Goal: Information Seeking & Learning: Learn about a topic

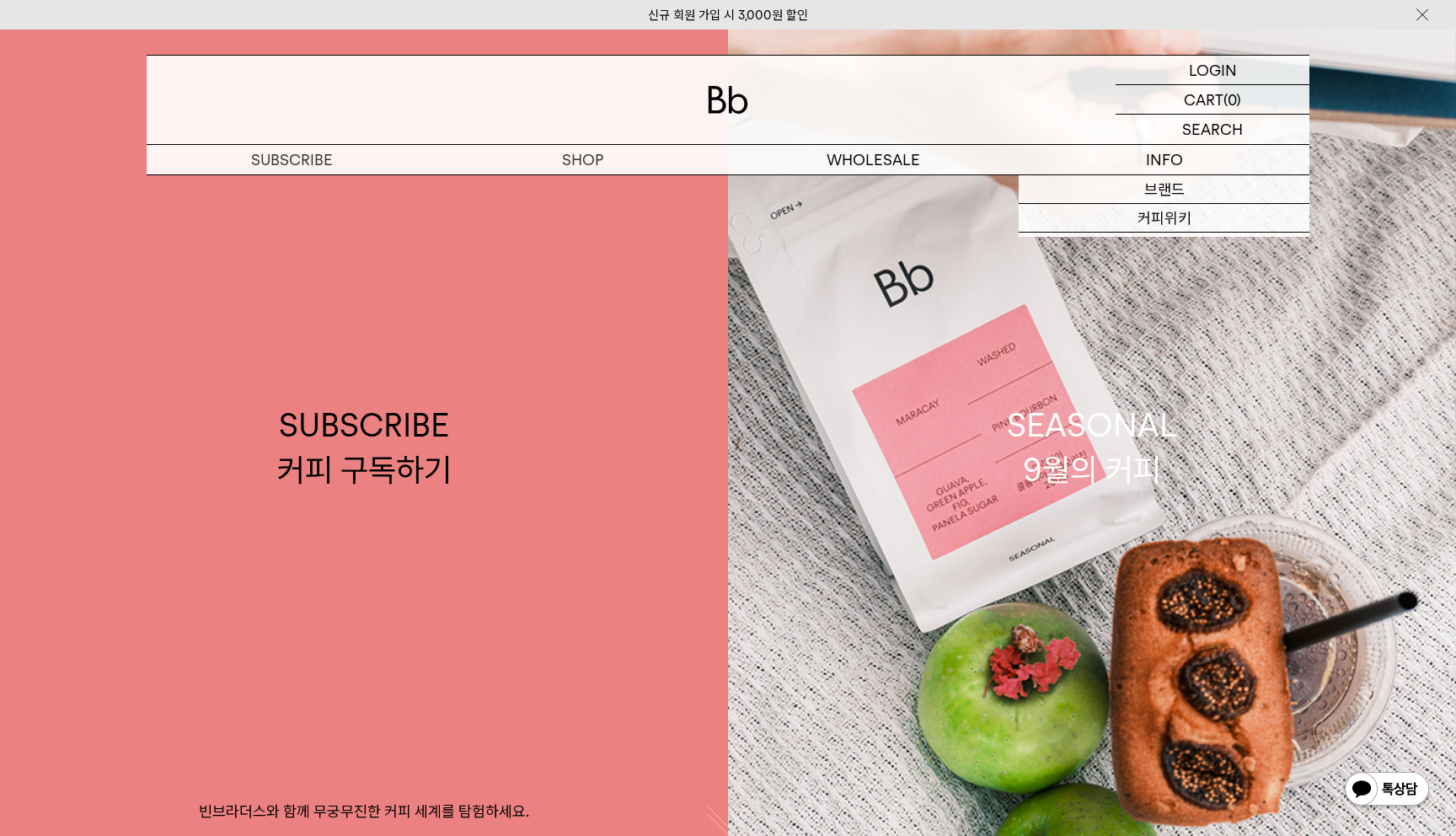
click at [1073, 123] on div at bounding box center [728, 100] width 1163 height 88
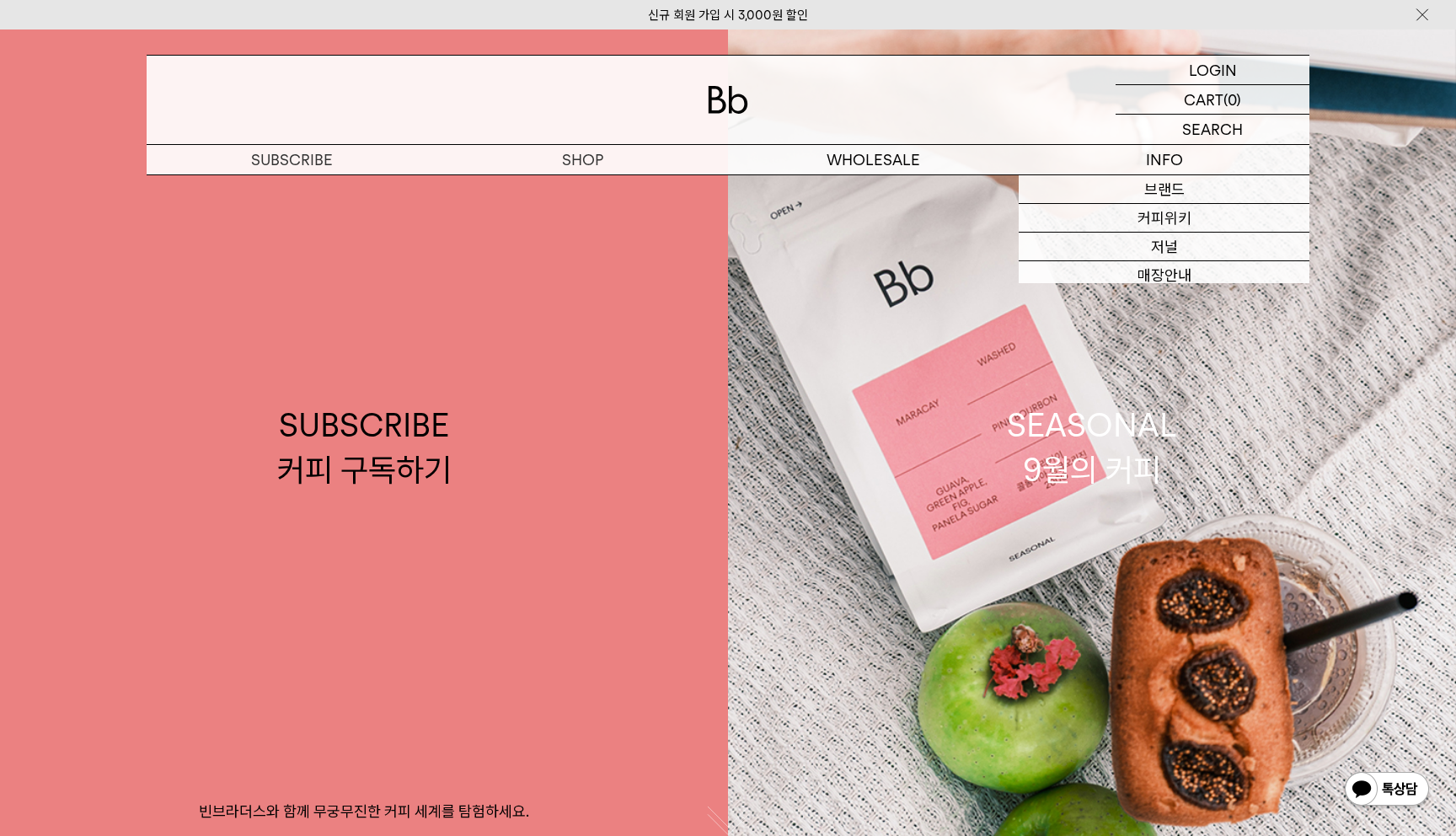
click at [1091, 111] on div at bounding box center [728, 100] width 1163 height 88
click at [1172, 306] on link "채용" at bounding box center [1164, 305] width 290 height 29
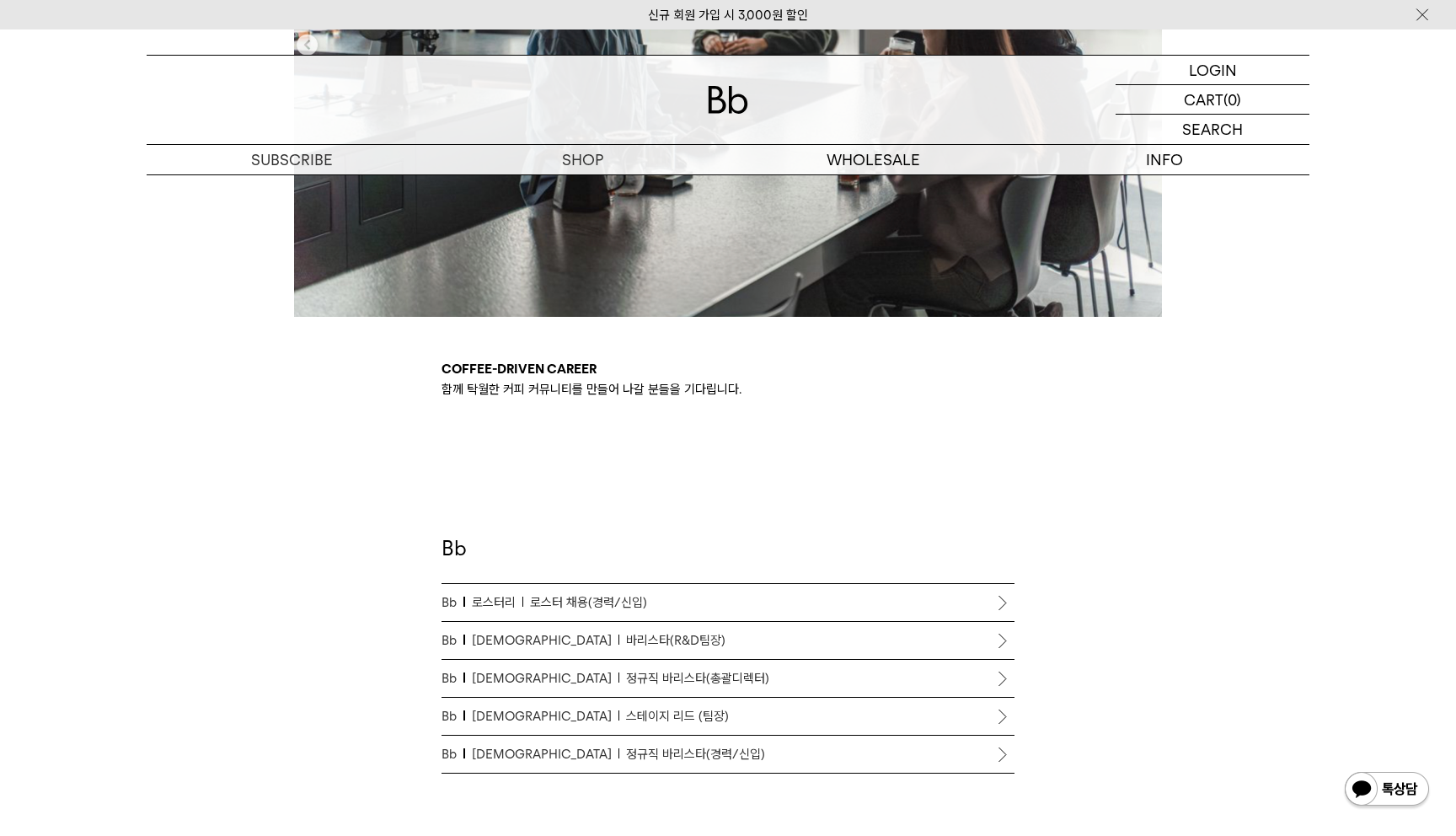
scroll to position [816, 0]
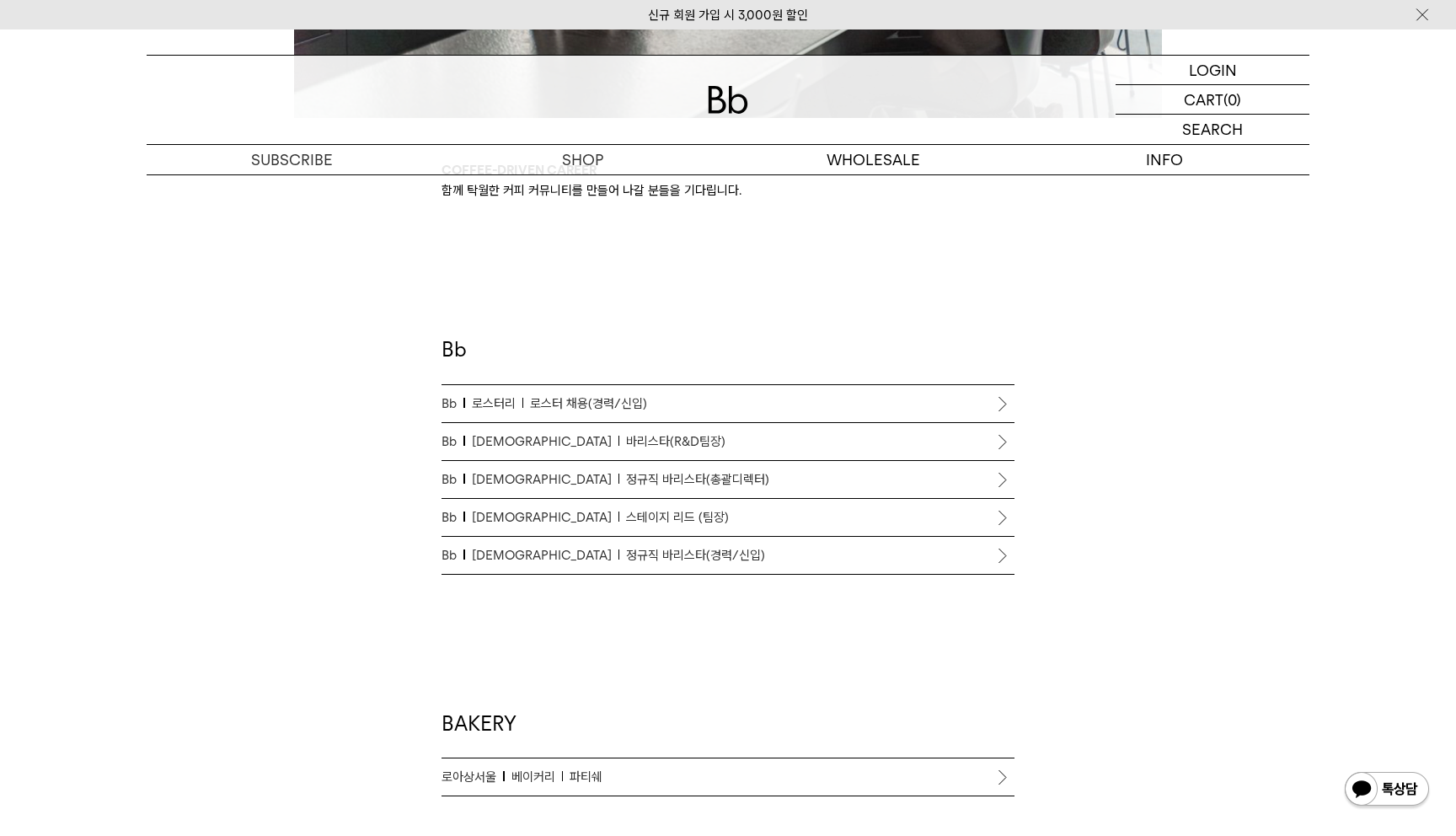
click at [308, 497] on div "Coffee-driven career 함께 탁월한 커피 커뮤니티를 만들어 나갈 분들을 기다립니다. Bb Bb 로스터리 로스터 채용(경력/신입)…" at bounding box center [728, 476] width 1179 height 1832
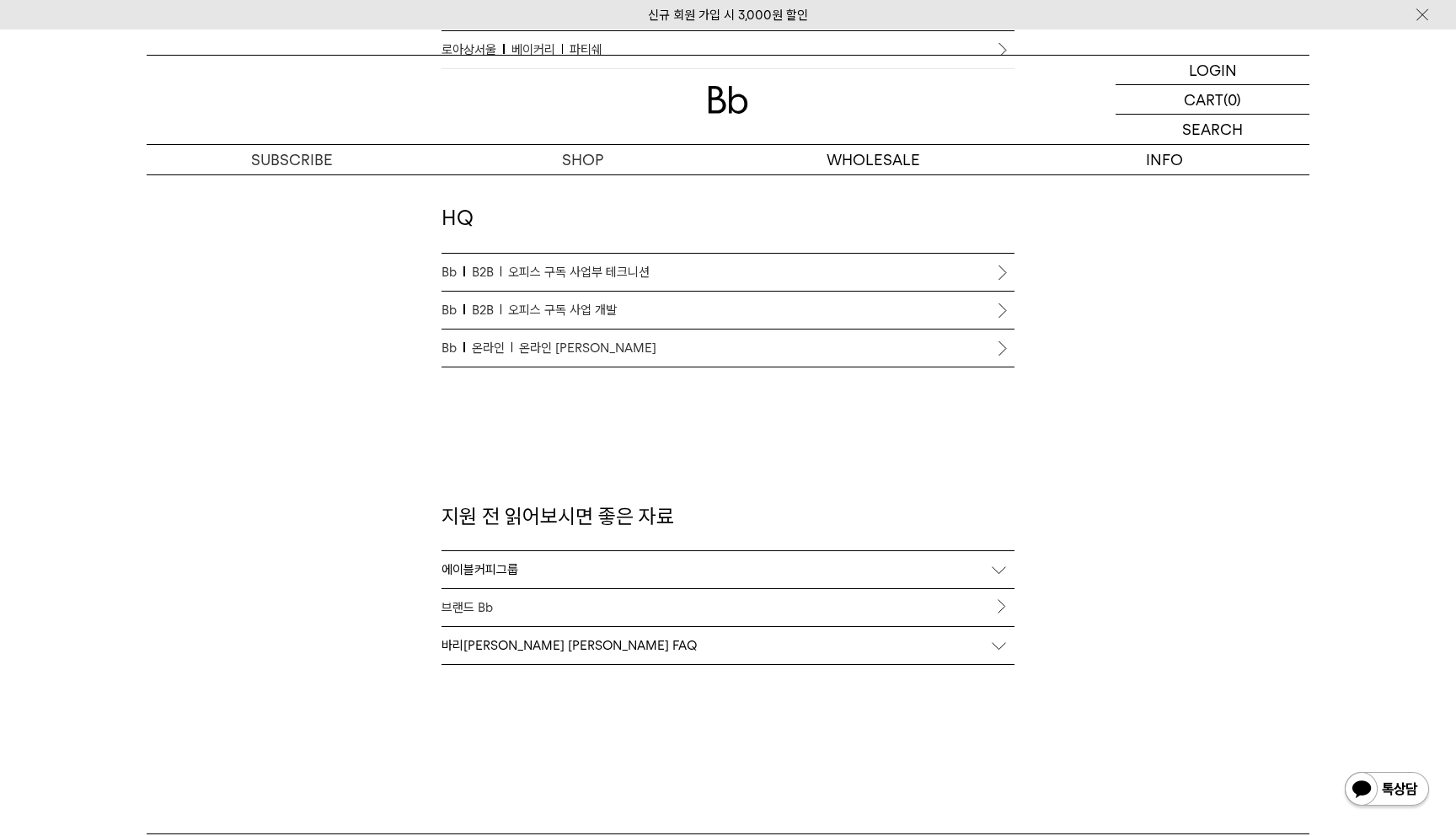
scroll to position [1517, 0]
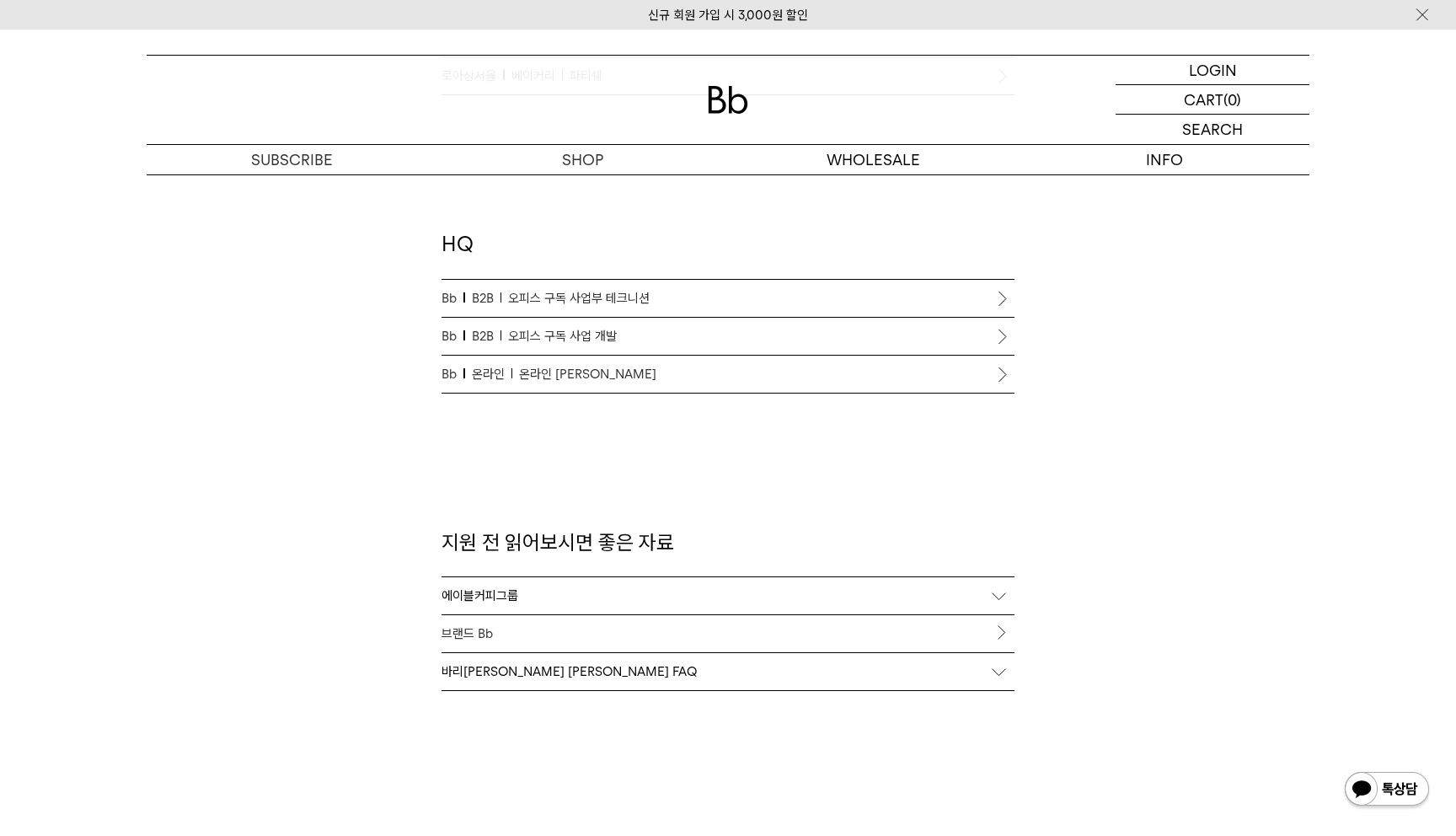
click at [575, 378] on span "온라인 [PERSON_NAME]" at bounding box center [587, 374] width 137 height 20
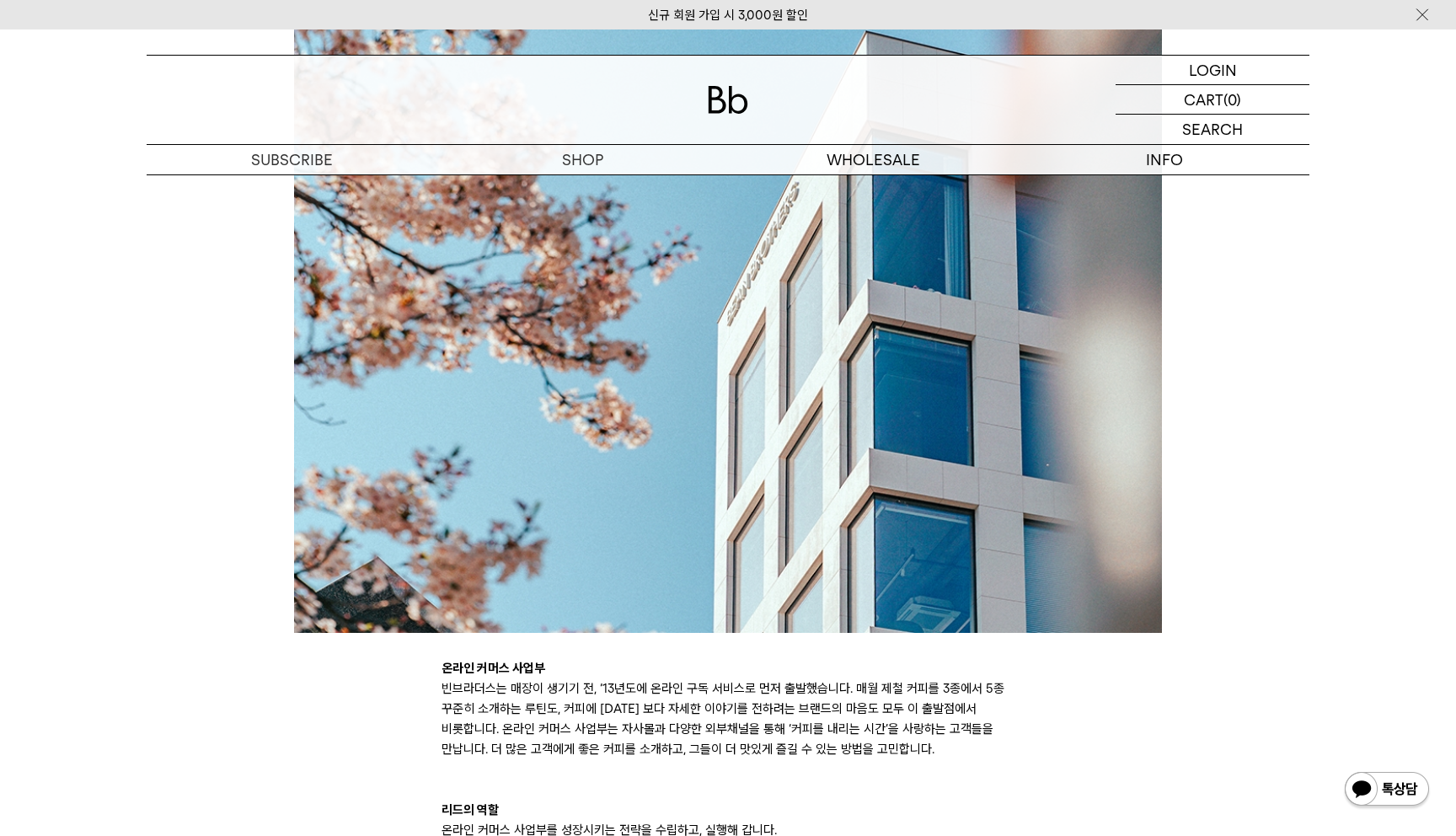
scroll to position [605, 0]
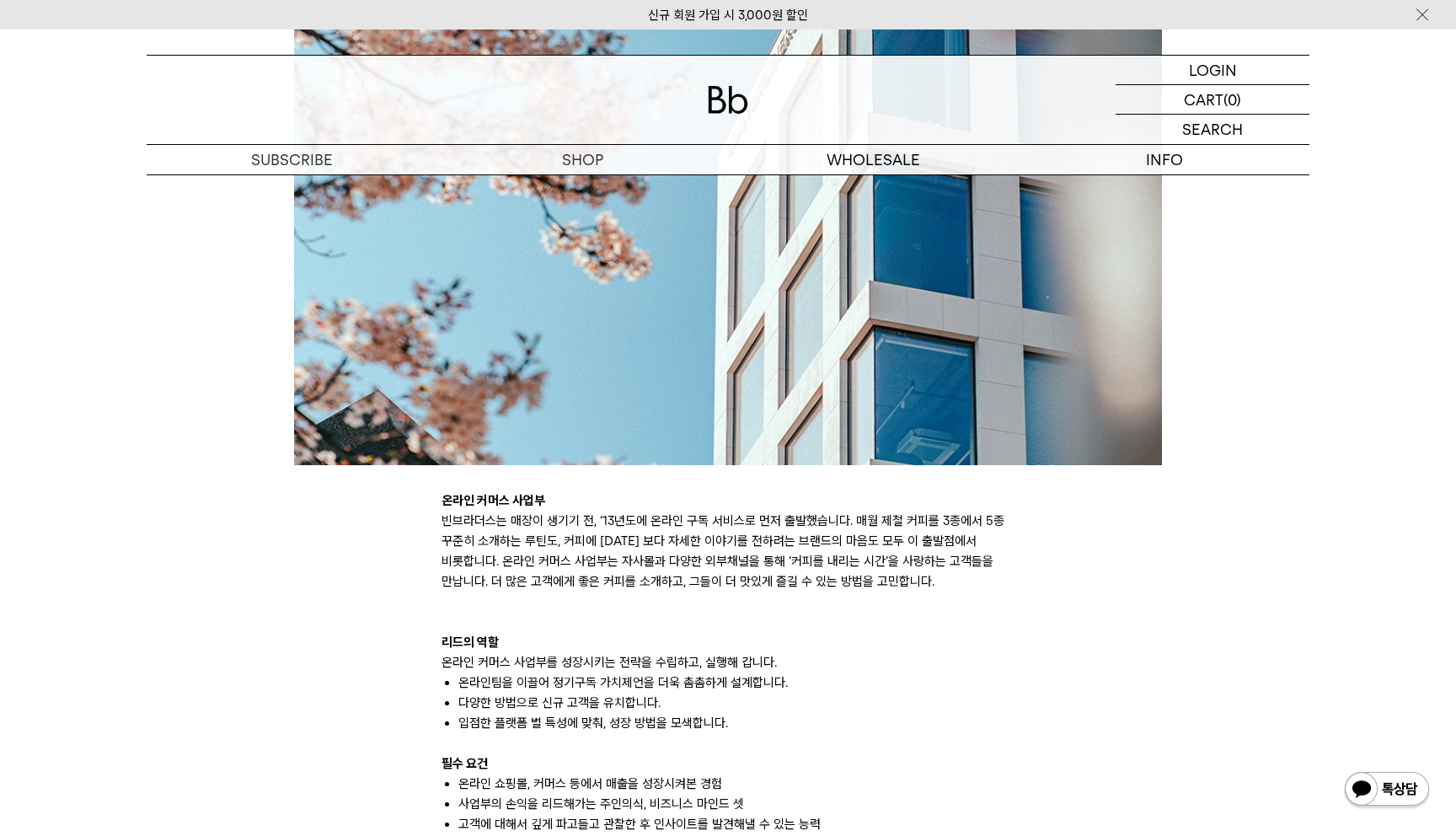
click at [248, 413] on div "온라인 커머스 사업부 빈브라더스는 매장이 생기기 전, ‘13년도에 온라인 구독 서비스로 먼저 출발했습니다. 매월 제철 커피를 3종에서 5종 꾸…" at bounding box center [728, 725] width 1179 height 1909
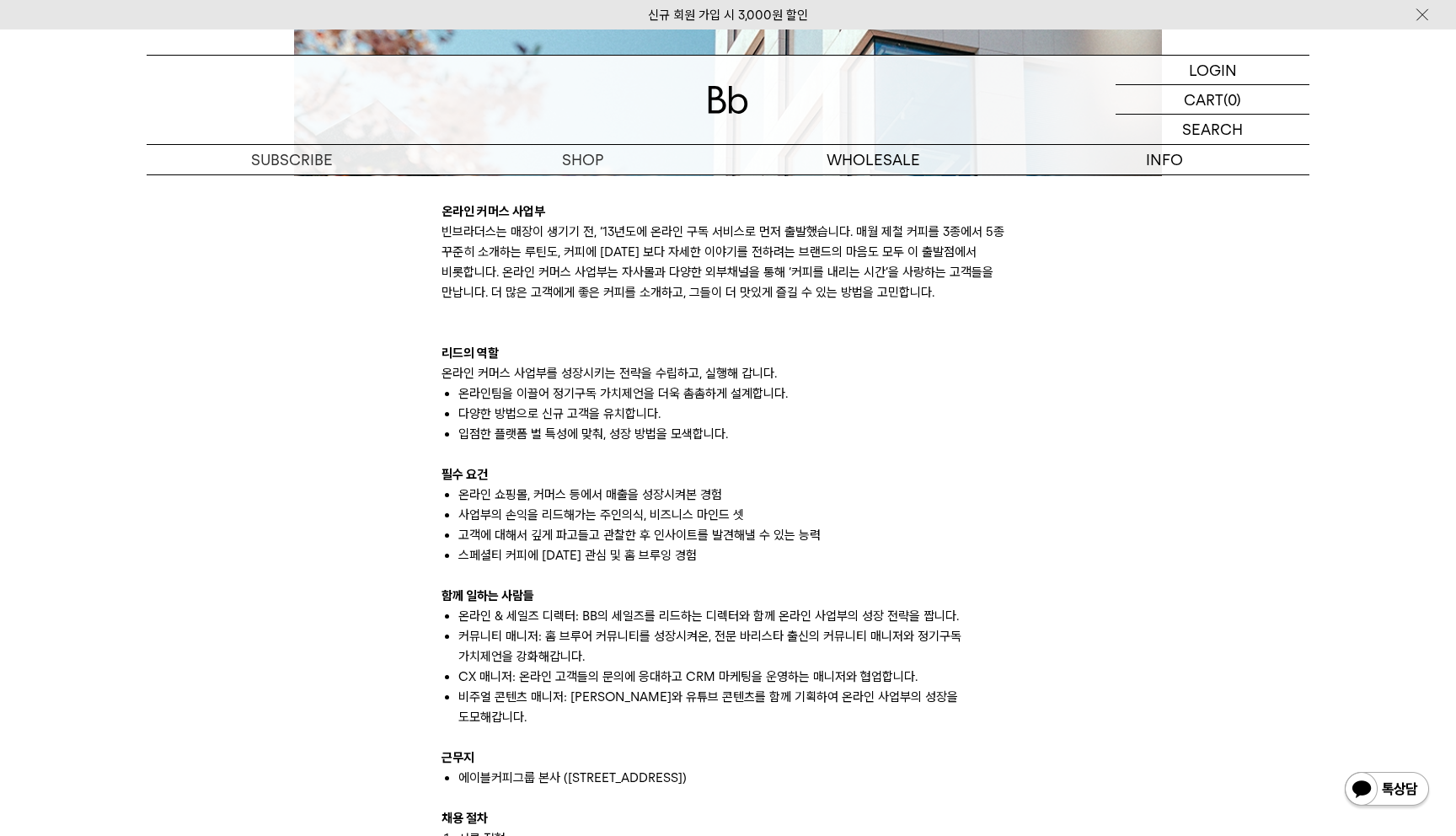
scroll to position [900, 0]
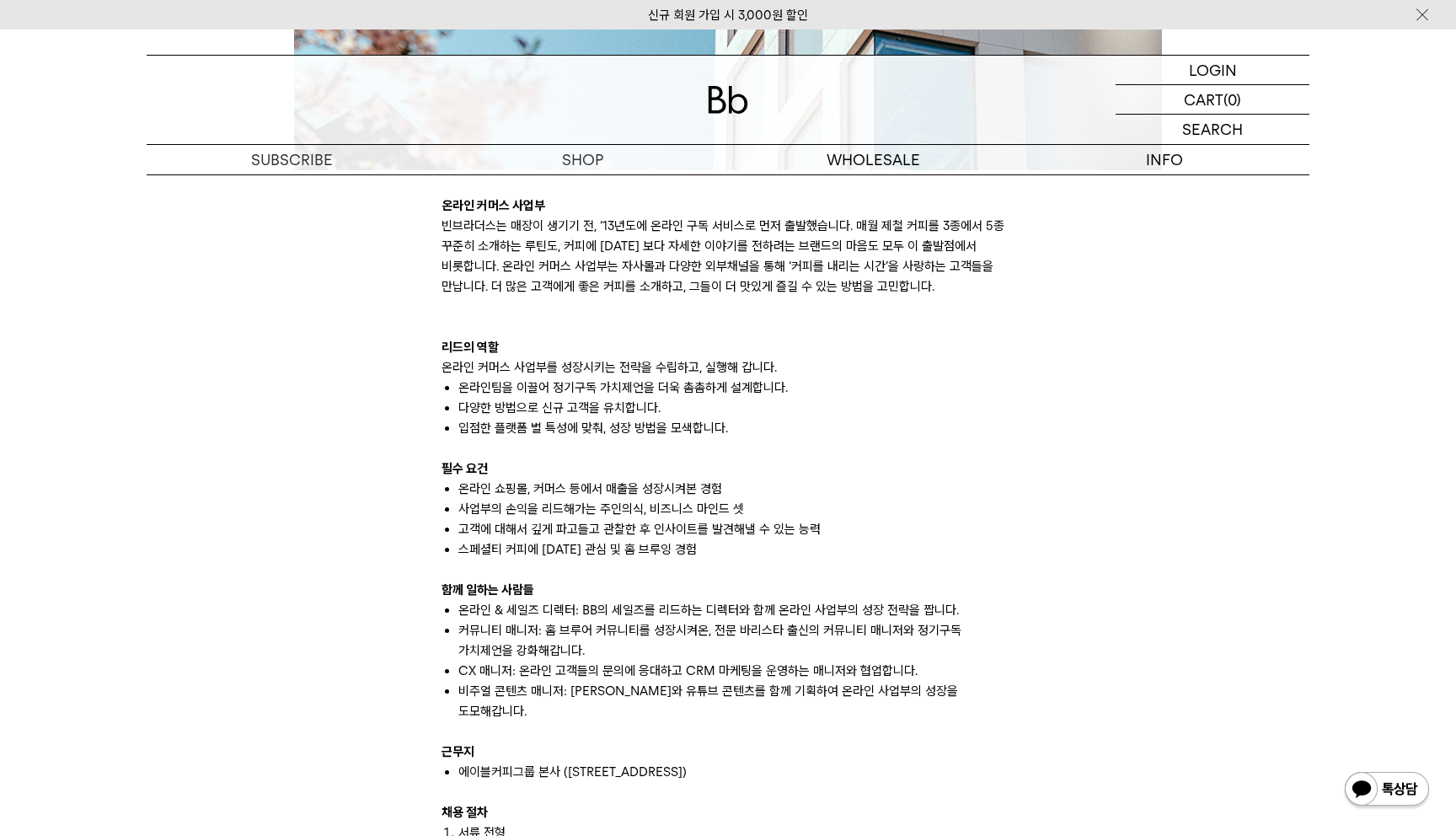
click at [402, 245] on div "온라인 커머스 사업부 빈브라더스는 매장이 생기기 전, ‘13년도에 온라인 구독 서비스로 먼저 출발했습니다. 매월 제철 커피를 3종에서 5종 꾸…" at bounding box center [728, 430] width 1179 height 1909
click at [400, 234] on div "온라인 커머스 사업부 빈브라더스는 매장이 생기기 전, ‘13년도에 온라인 구독 서비스로 먼저 출발했습니다. 매월 제철 커피를 3종에서 5종 꾸…" at bounding box center [728, 430] width 1179 height 1909
click at [403, 249] on div "온라인 커머스 사업부 빈브라더스는 매장이 생기기 전, ‘13년도에 온라인 구독 서비스로 먼저 출발했습니다. 매월 제철 커피를 3종에서 5종 꾸…" at bounding box center [728, 430] width 1179 height 1909
click at [398, 397] on div "온라인 커머스 사업부 빈브라더스는 매장이 생기기 전, ‘13년도에 온라인 구독 서비스로 먼저 출발했습니다. 매월 제철 커피를 3종에서 5종 꾸…" at bounding box center [728, 430] width 1179 height 1909
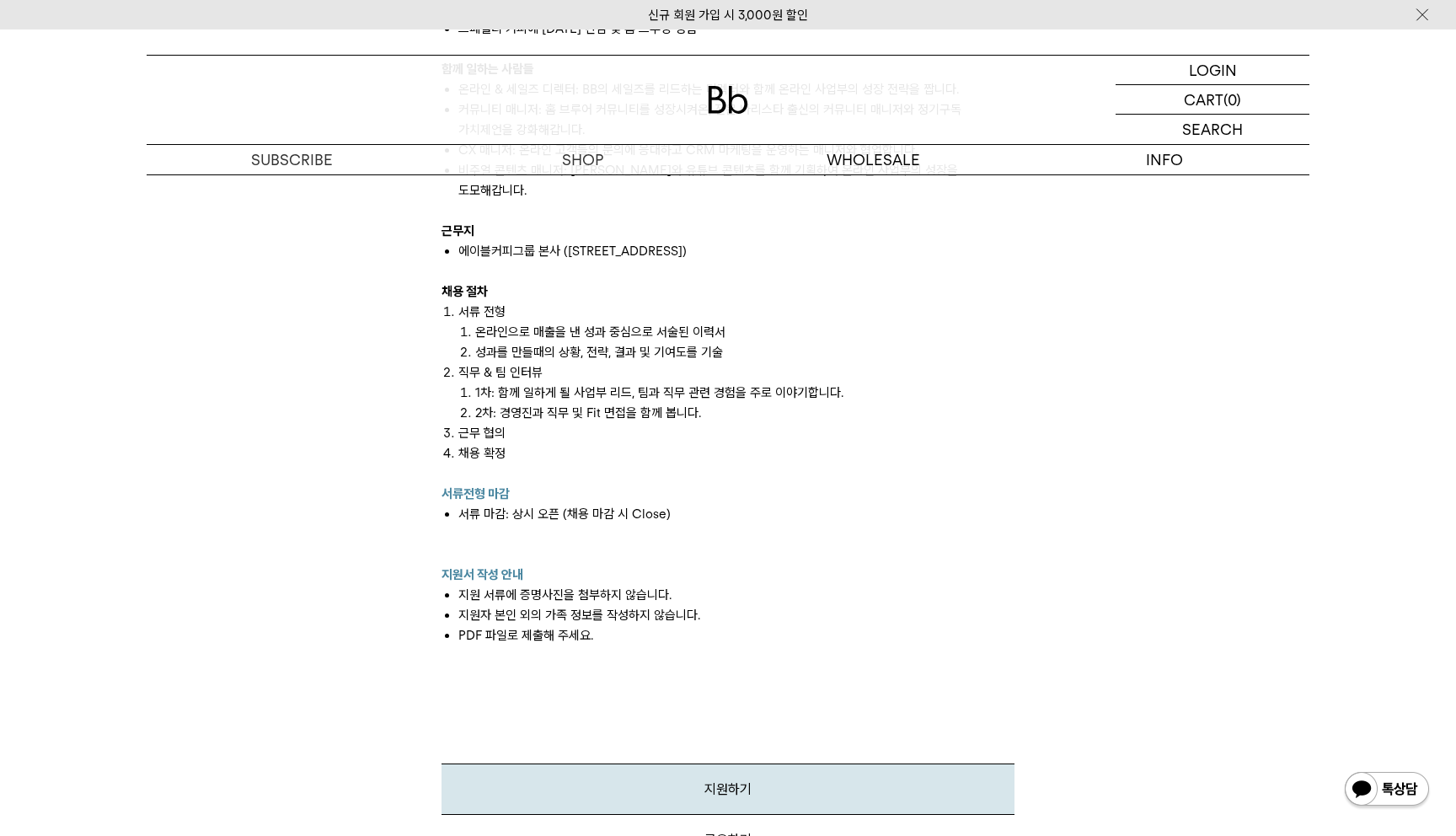
scroll to position [1422, 0]
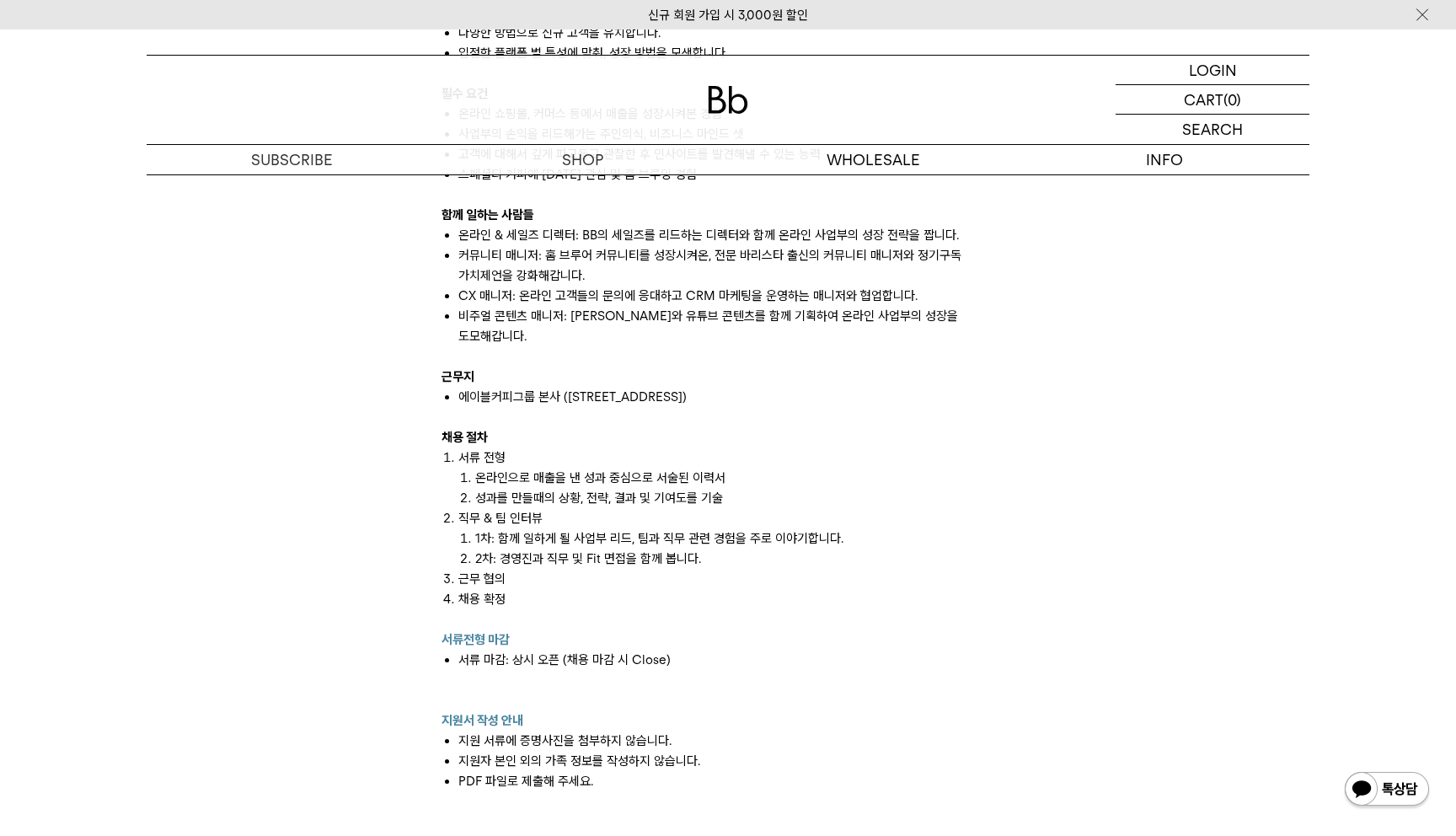
scroll to position [1273, 0]
click at [397, 468] on div "온라인 커머스 사업부 빈브라더스는 매장이 생기기 전, ‘13년도에 온라인 구독 서비스로 먼저 출발했습니다. 매월 제철 커피를 3종에서 5종 꾸…" at bounding box center [728, 57] width 1179 height 1909
click at [412, 279] on div "온라인 커머스 사업부 빈브라더스는 매장이 생기기 전, ‘13년도에 온라인 구독 서비스로 먼저 출발했습니다. 매월 제철 커피를 3종에서 5종 꾸…" at bounding box center [728, 57] width 1179 height 1909
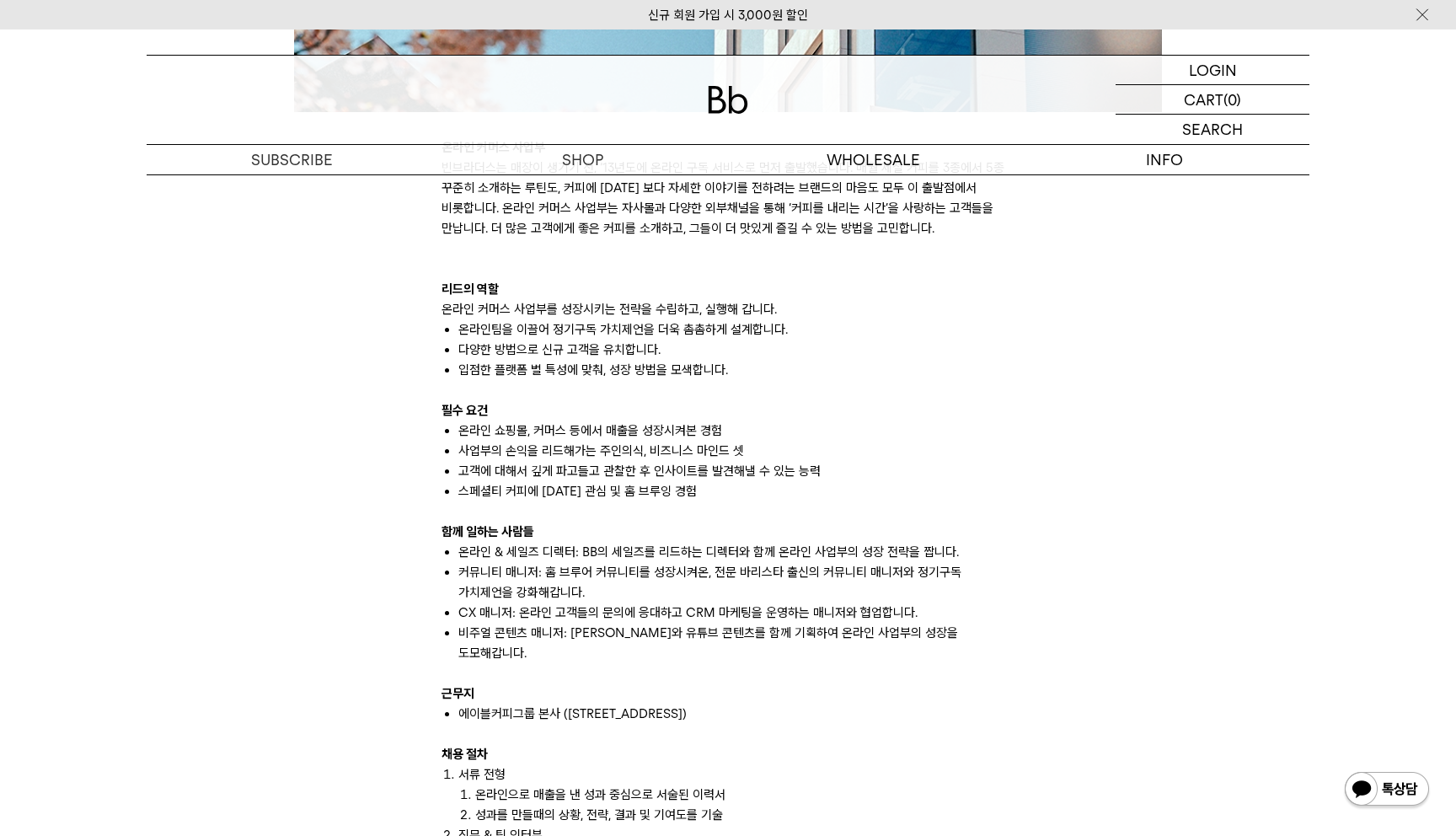
scroll to position [1920, 0]
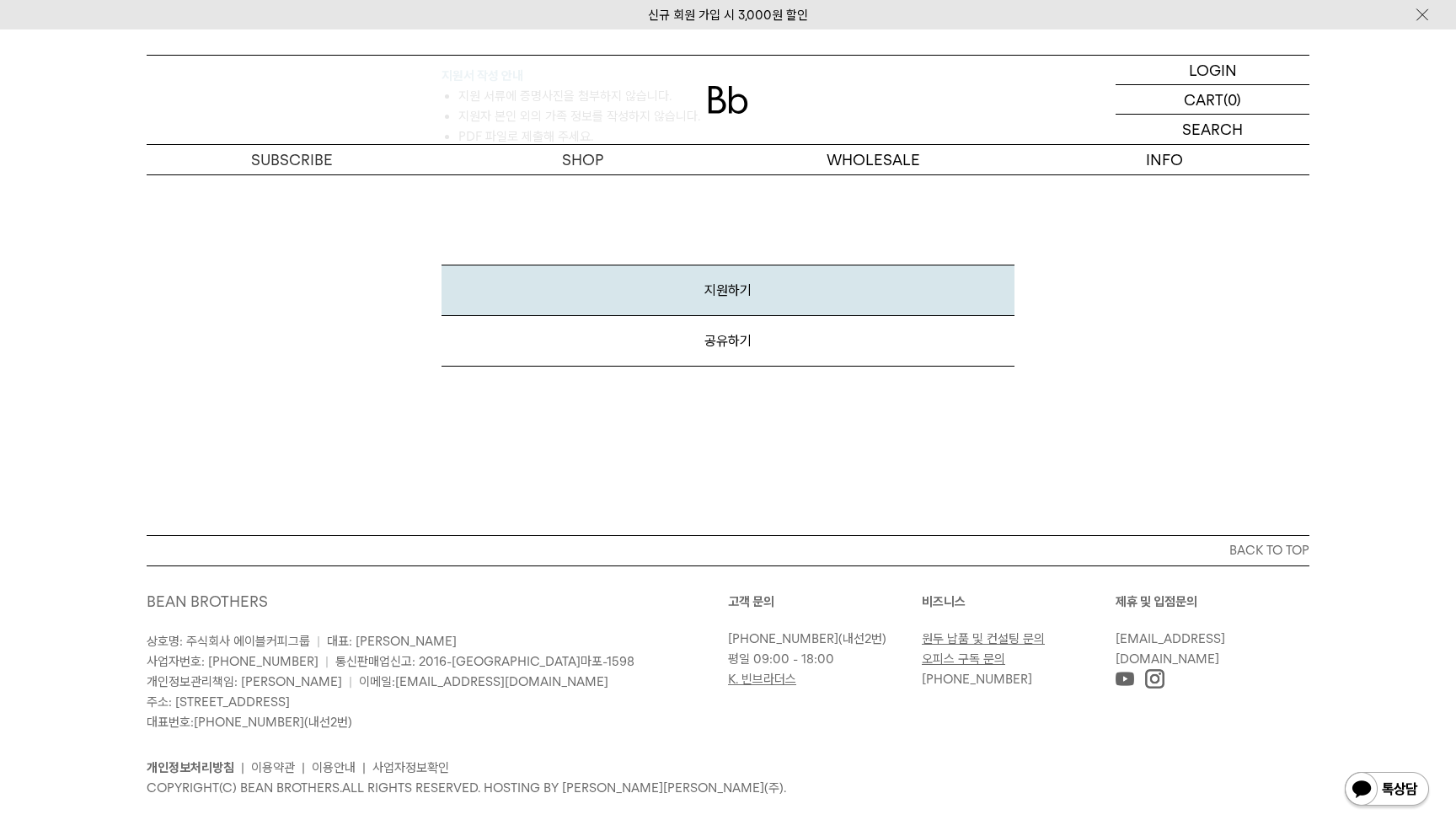
click at [1130, 669] on img at bounding box center [1124, 677] width 18 height 18
